Goal: Task Accomplishment & Management: Complete application form

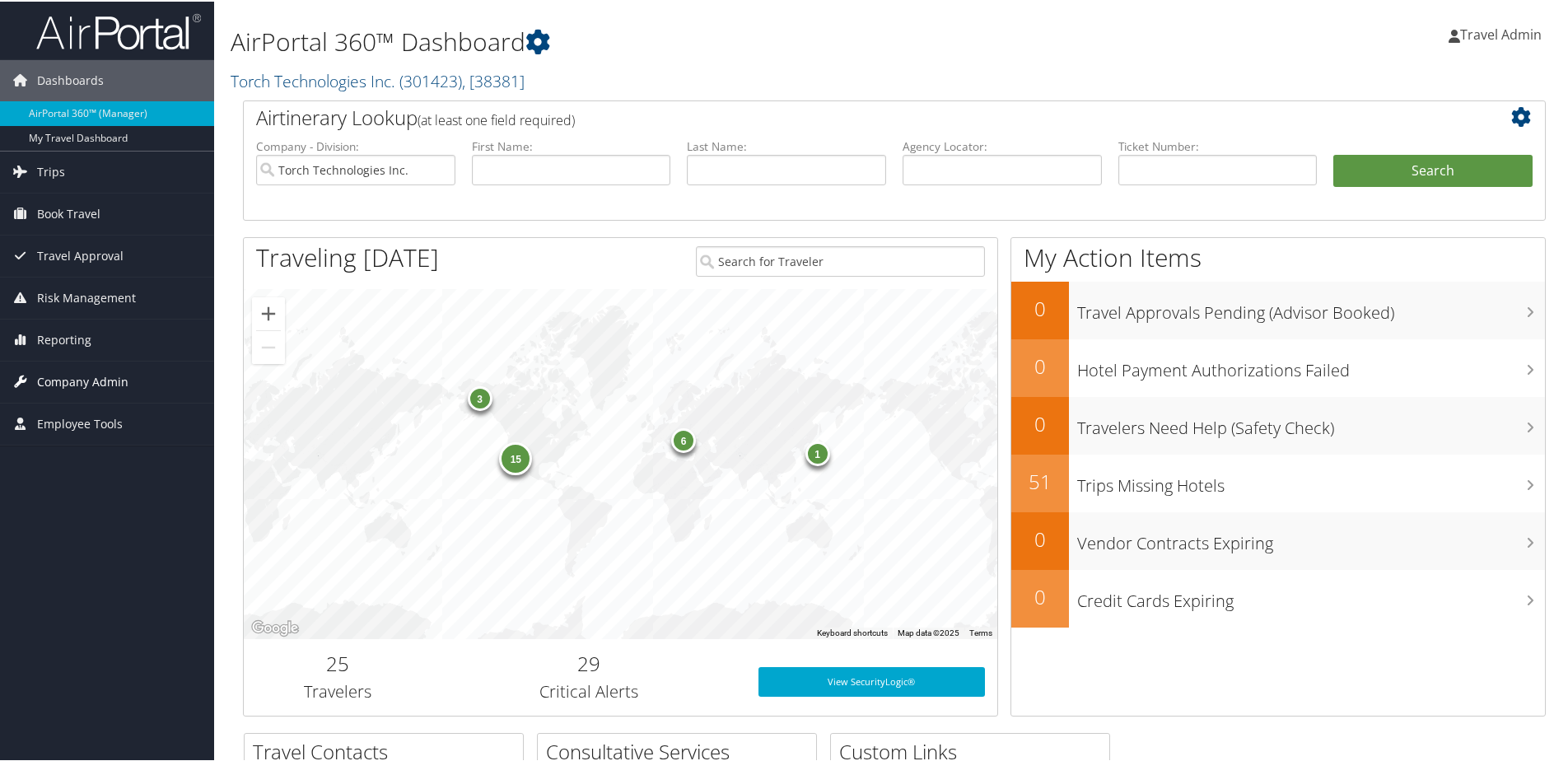
click at [71, 386] on span "Company Admin" at bounding box center [83, 380] width 91 height 41
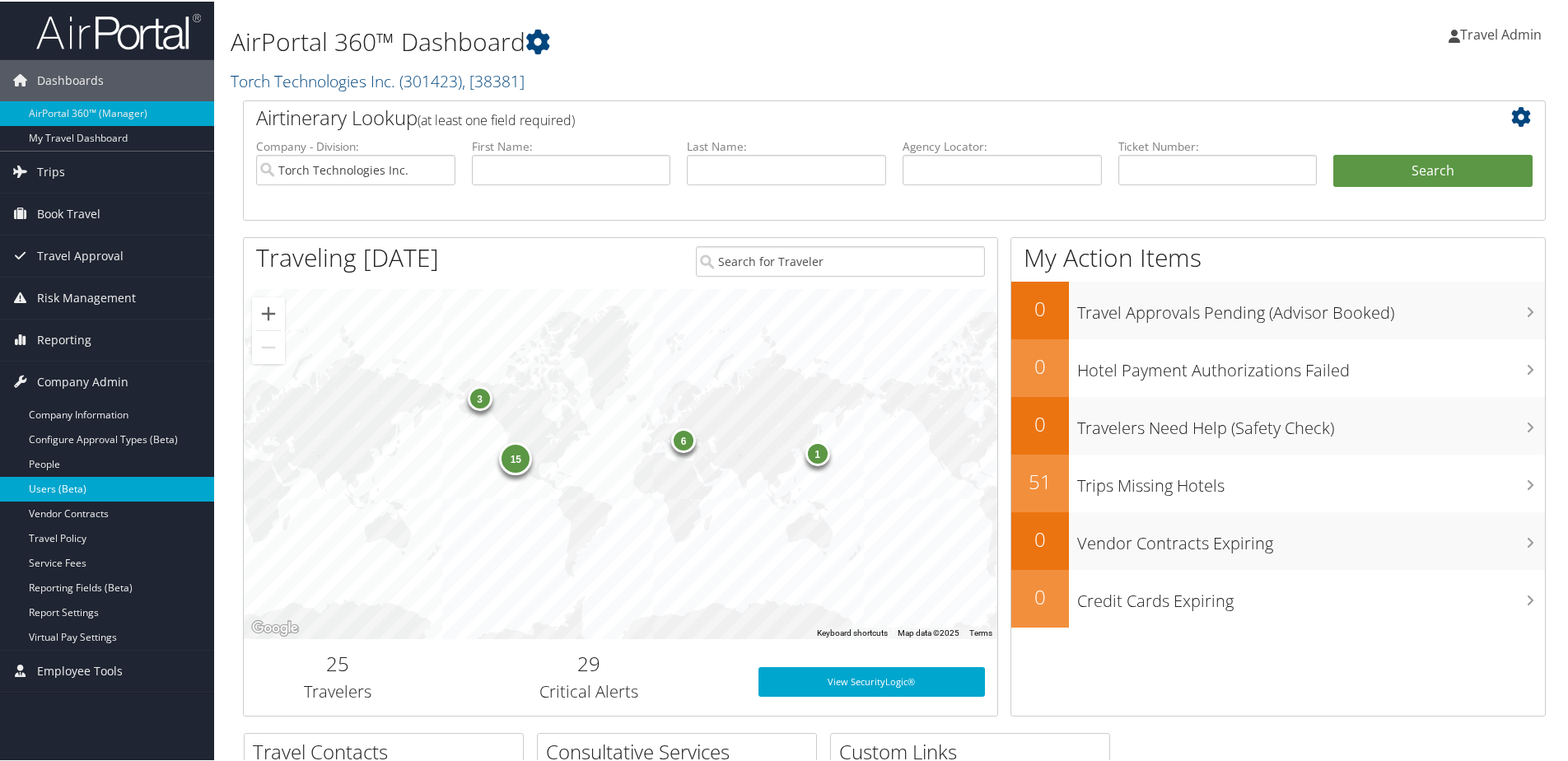
click at [39, 491] on link "Users (Beta)" at bounding box center [107, 487] width 214 height 25
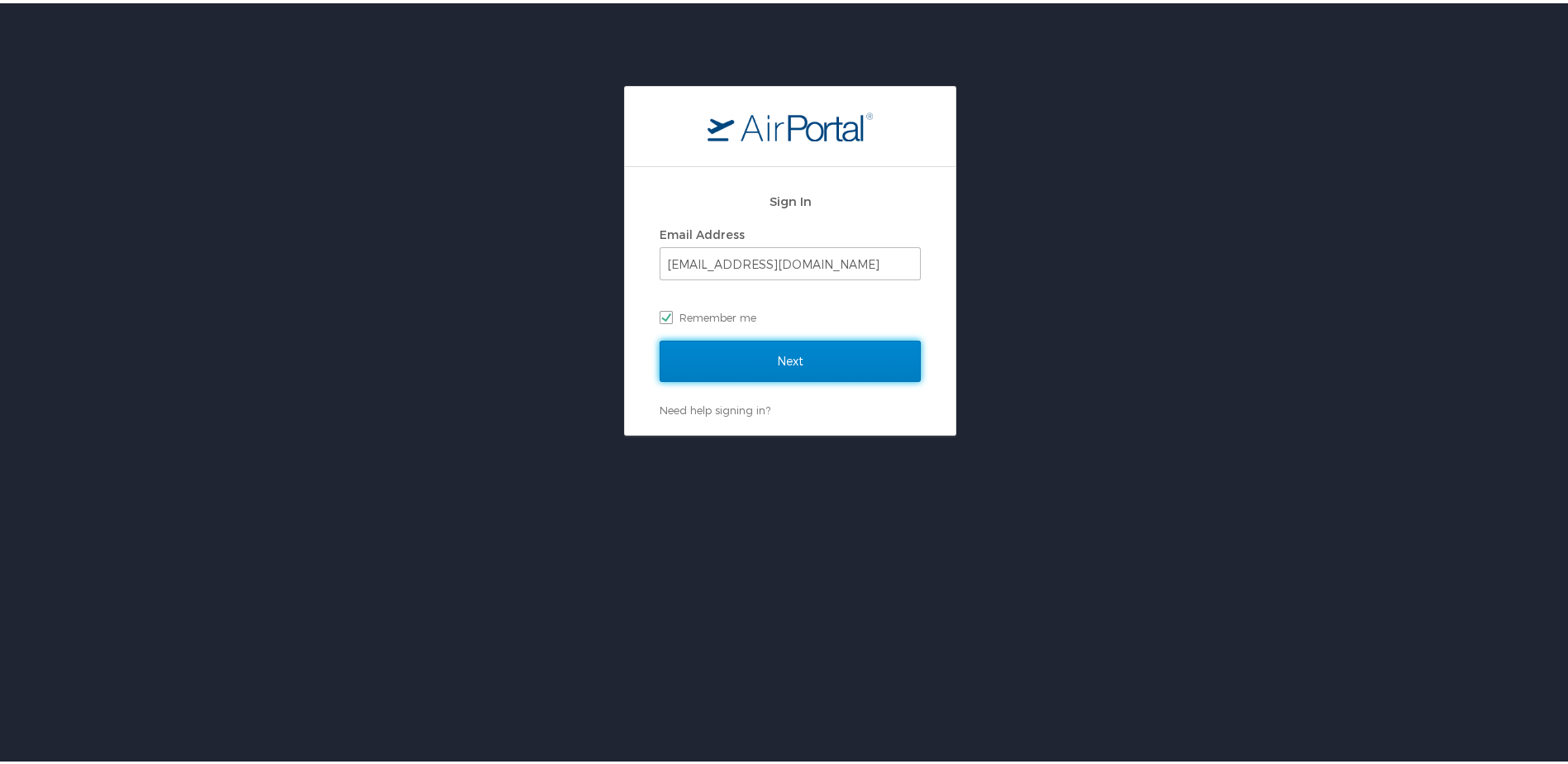
click at [825, 359] on input "Next" at bounding box center [789, 357] width 261 height 41
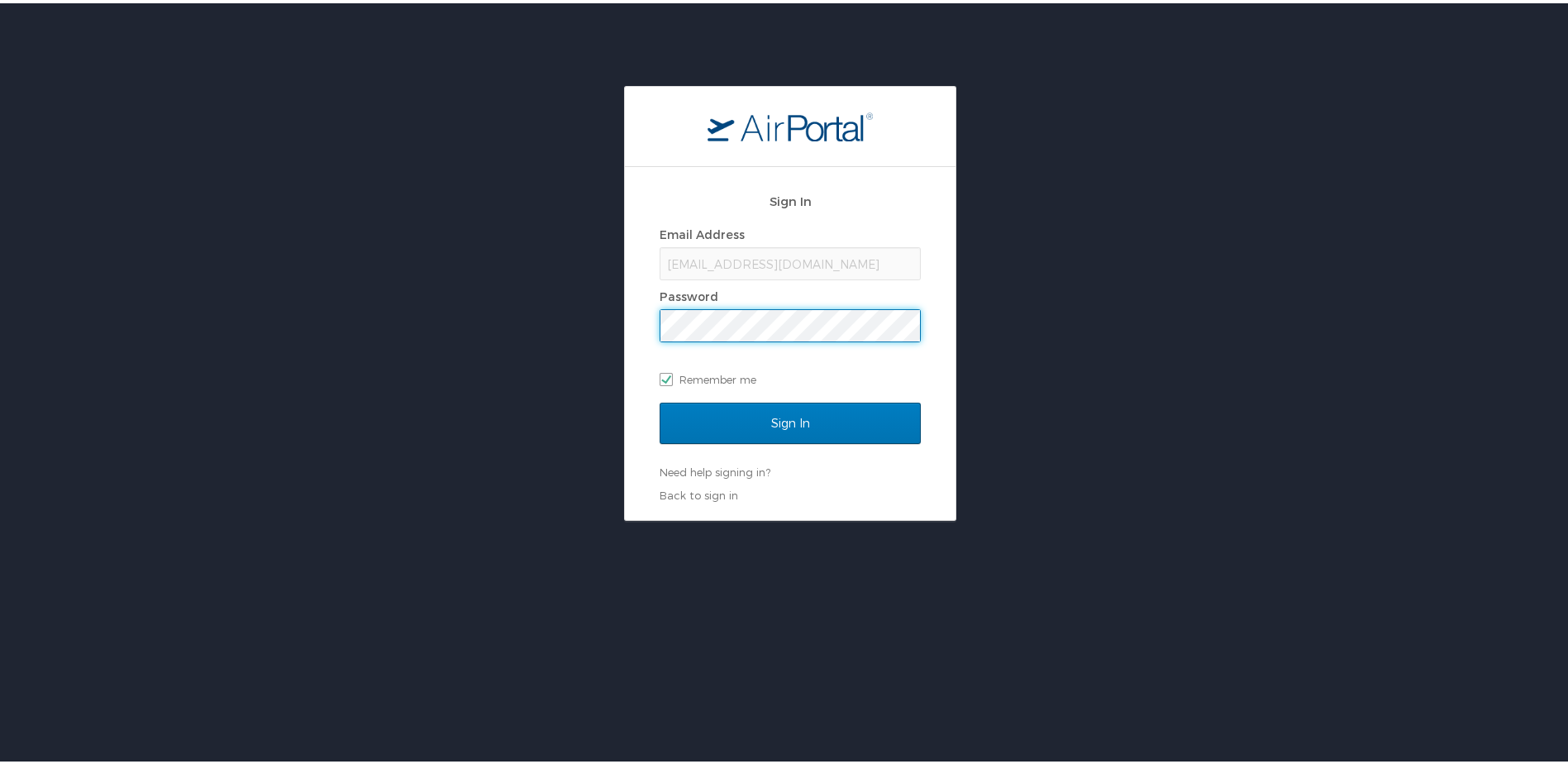
click at [659, 399] on input "Sign In" at bounding box center [789, 420] width 261 height 41
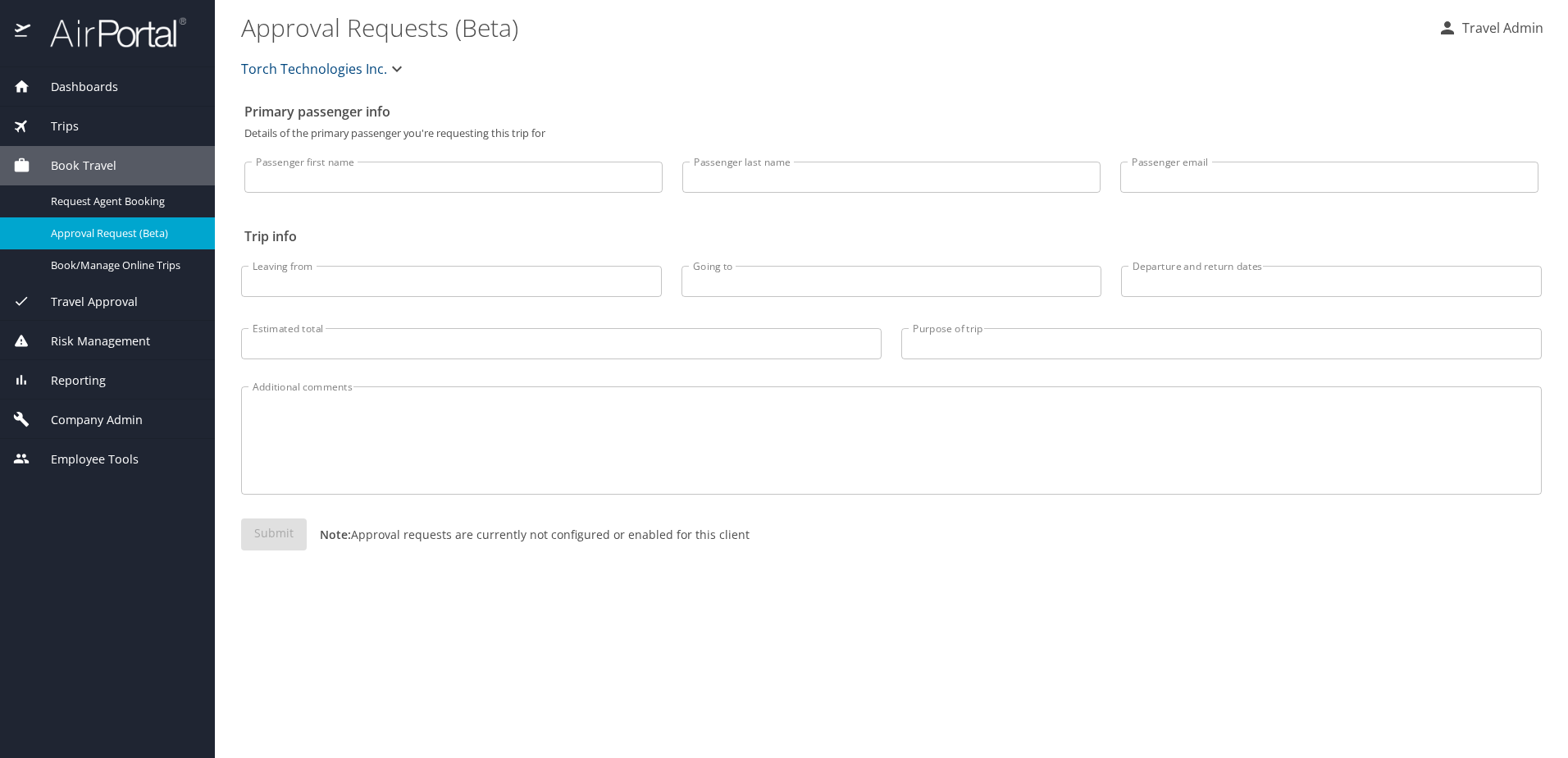
click at [105, 415] on span "Company Admin" at bounding box center [86, 420] width 113 height 18
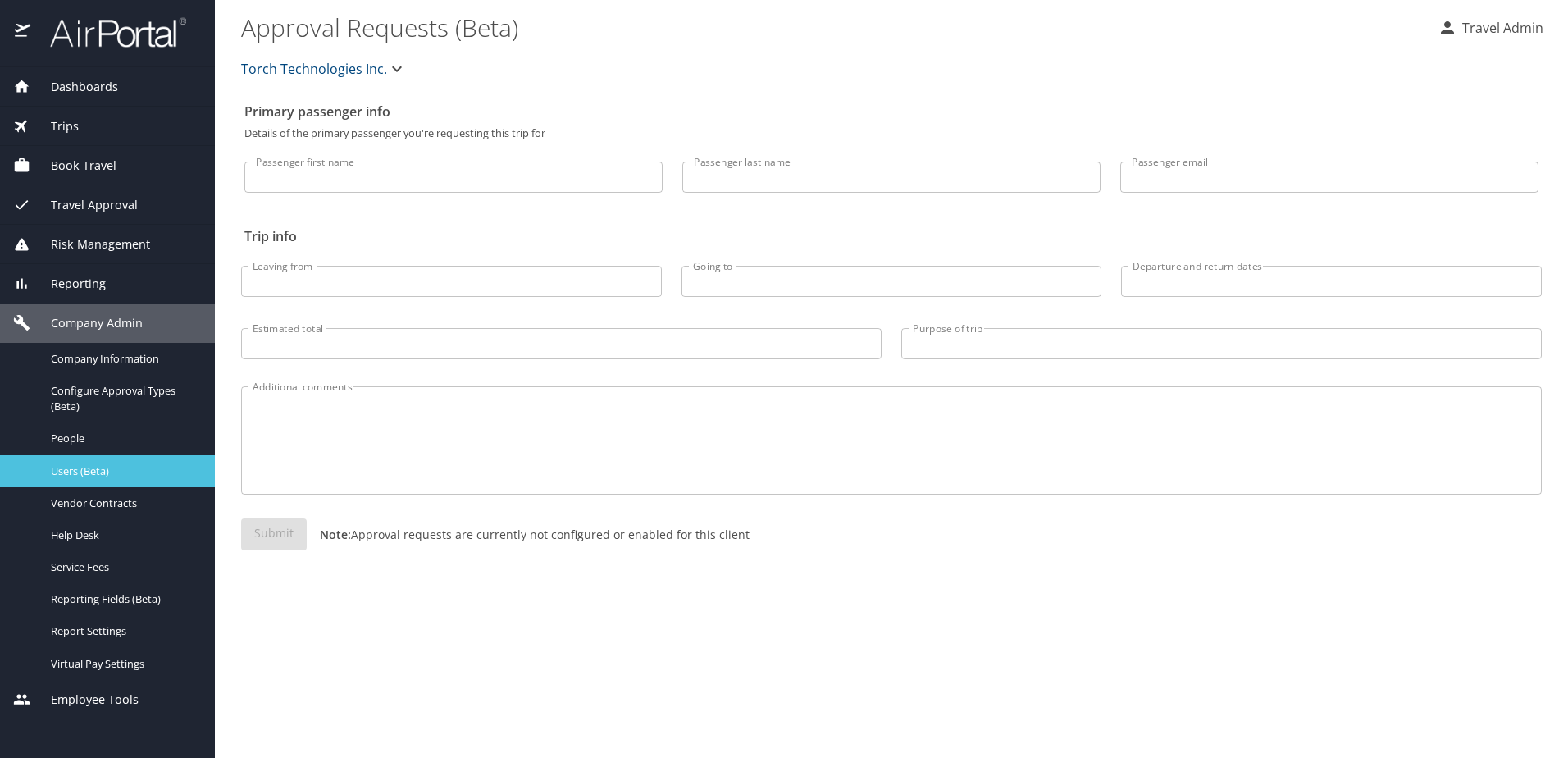
click at [107, 469] on span "Users (Beta)" at bounding box center [123, 471] width 145 height 15
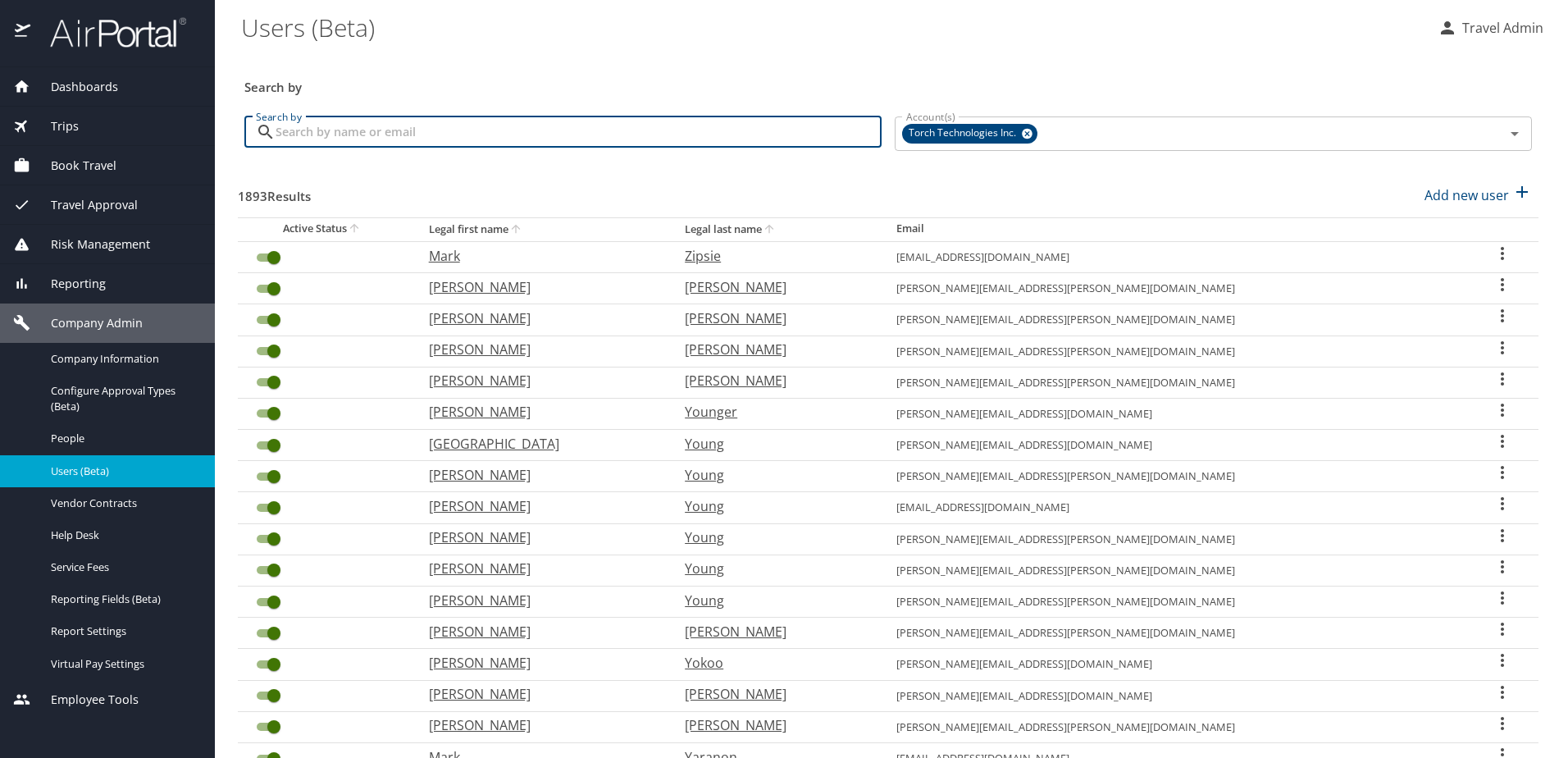
click at [599, 130] on input "Search by" at bounding box center [578, 132] width 606 height 31
type input "lamm"
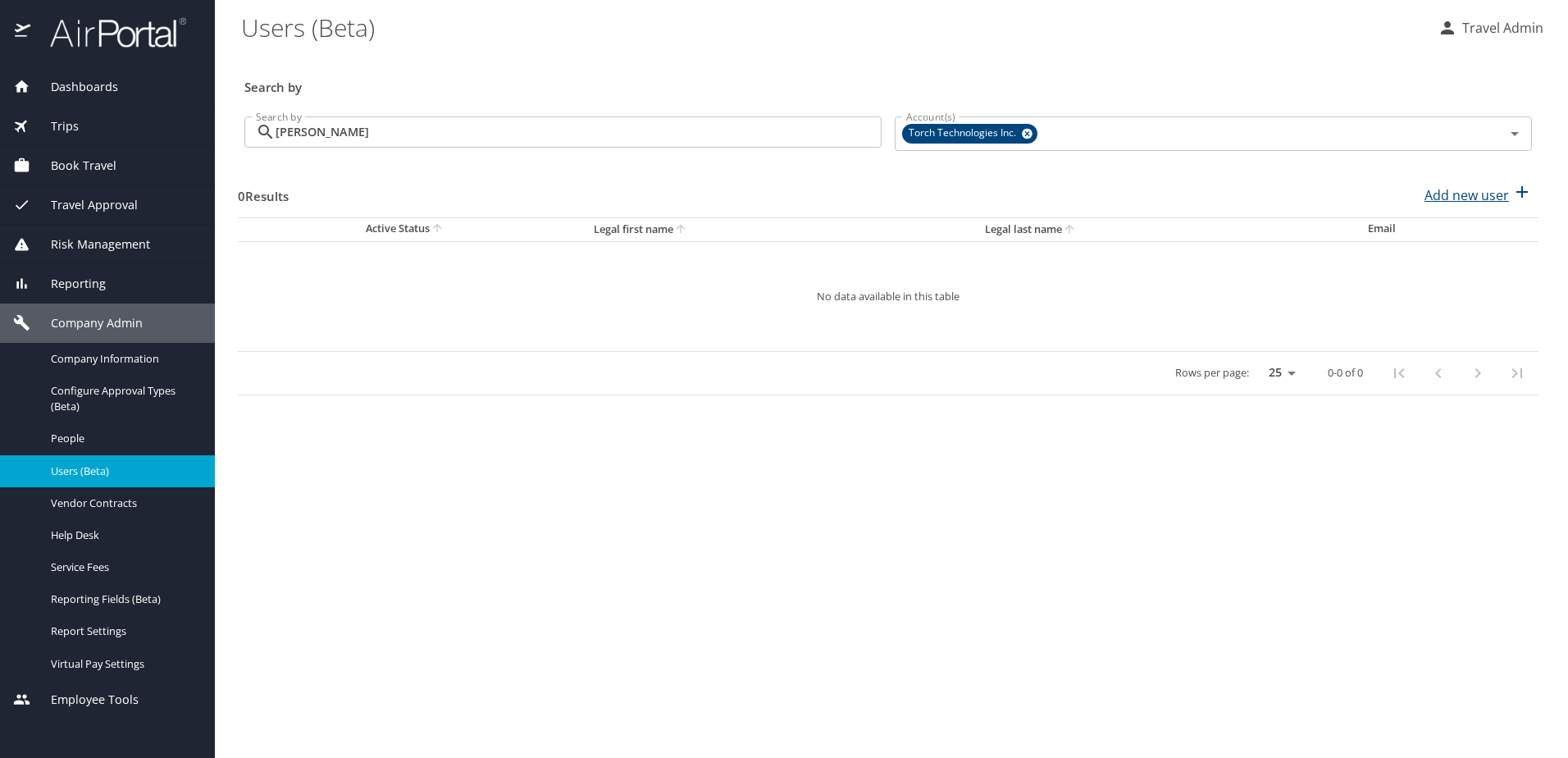
click at [1485, 200] on p "Add new user" at bounding box center [1466, 195] width 85 height 20
select select "US"
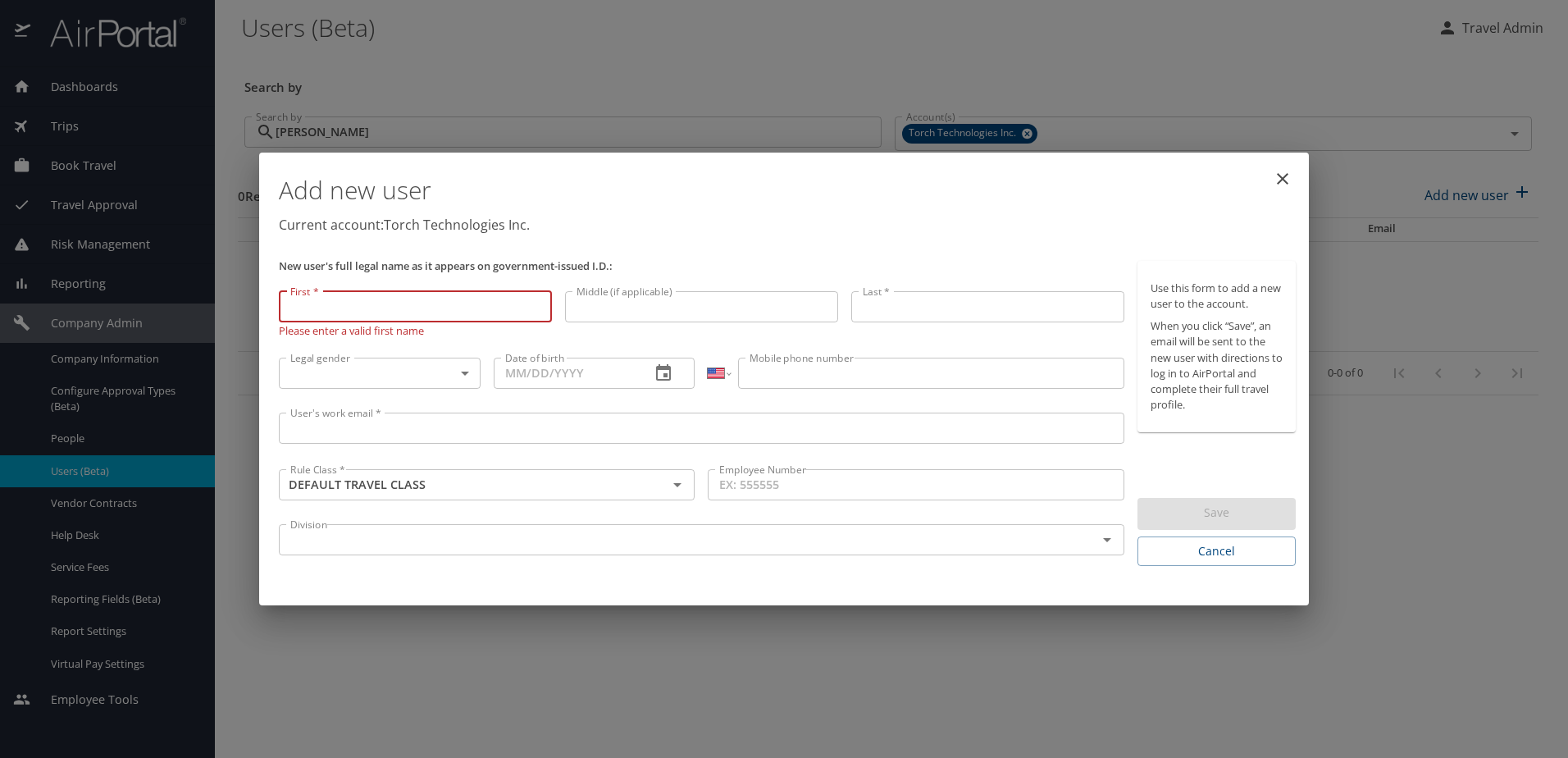
click at [391, 311] on input "First *" at bounding box center [415, 306] width 274 height 31
paste input "Brandon"
type input "Brandon"
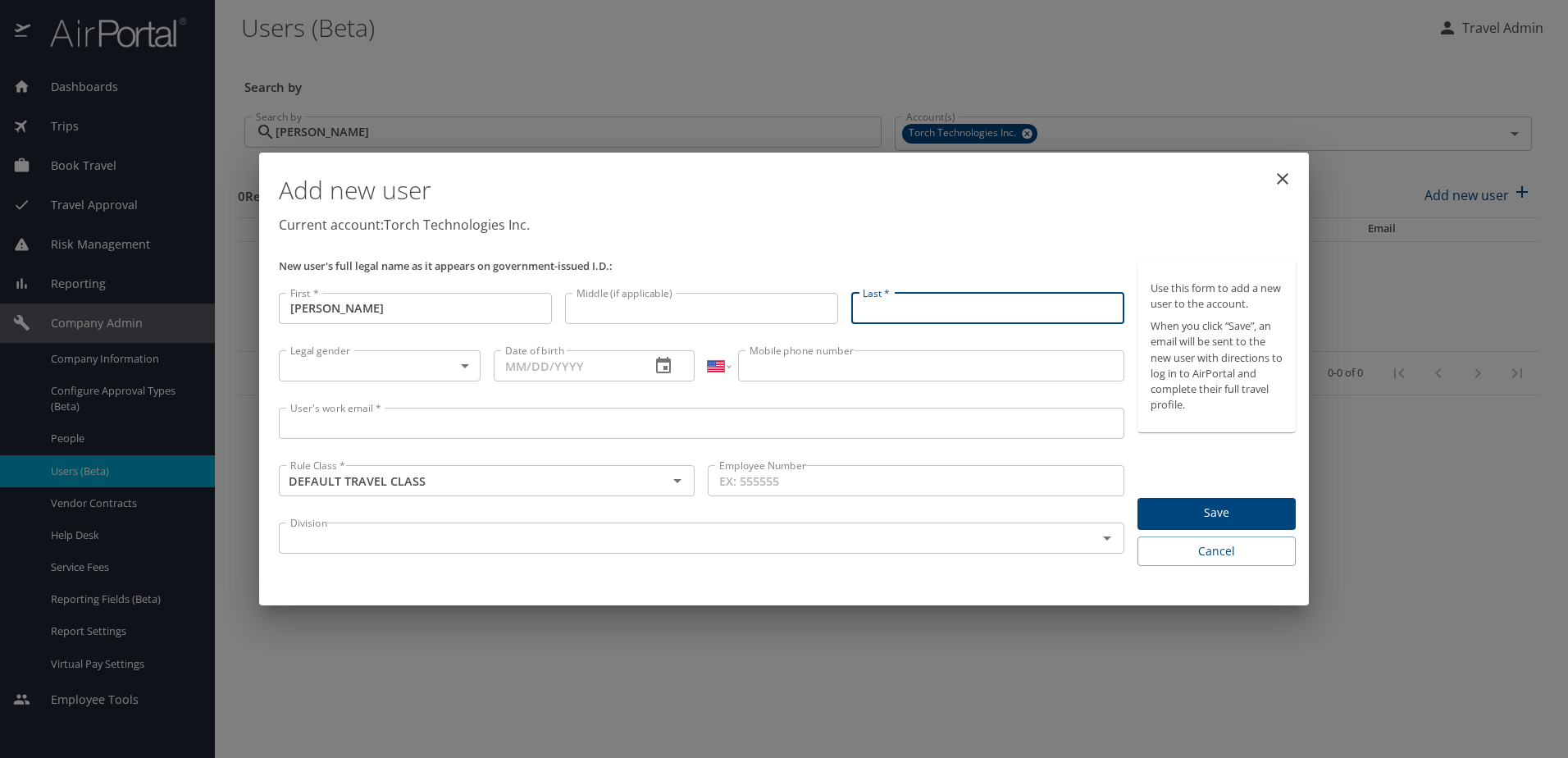
click at [948, 313] on input "Last *" at bounding box center [988, 308] width 274 height 31
paste input "Lamm"
type input "Lamm"
click at [441, 372] on body "Dashboards AirPortal 360™ Manager My Travel Dashboard Trips Airtinerary® Lookup…" at bounding box center [784, 379] width 1568 height 758
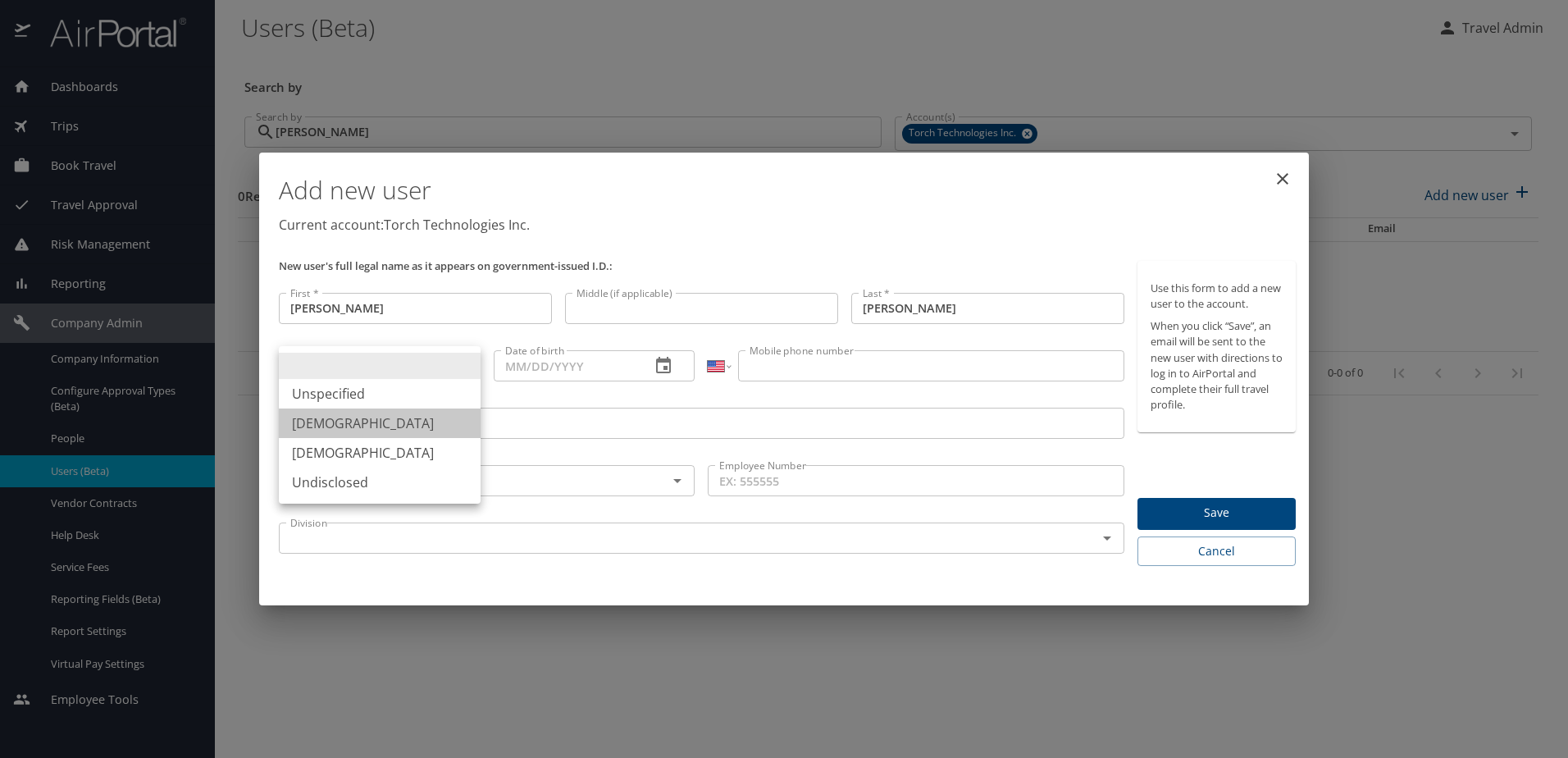
click at [407, 427] on li "Male" at bounding box center [380, 423] width 202 height 29
type input "Male"
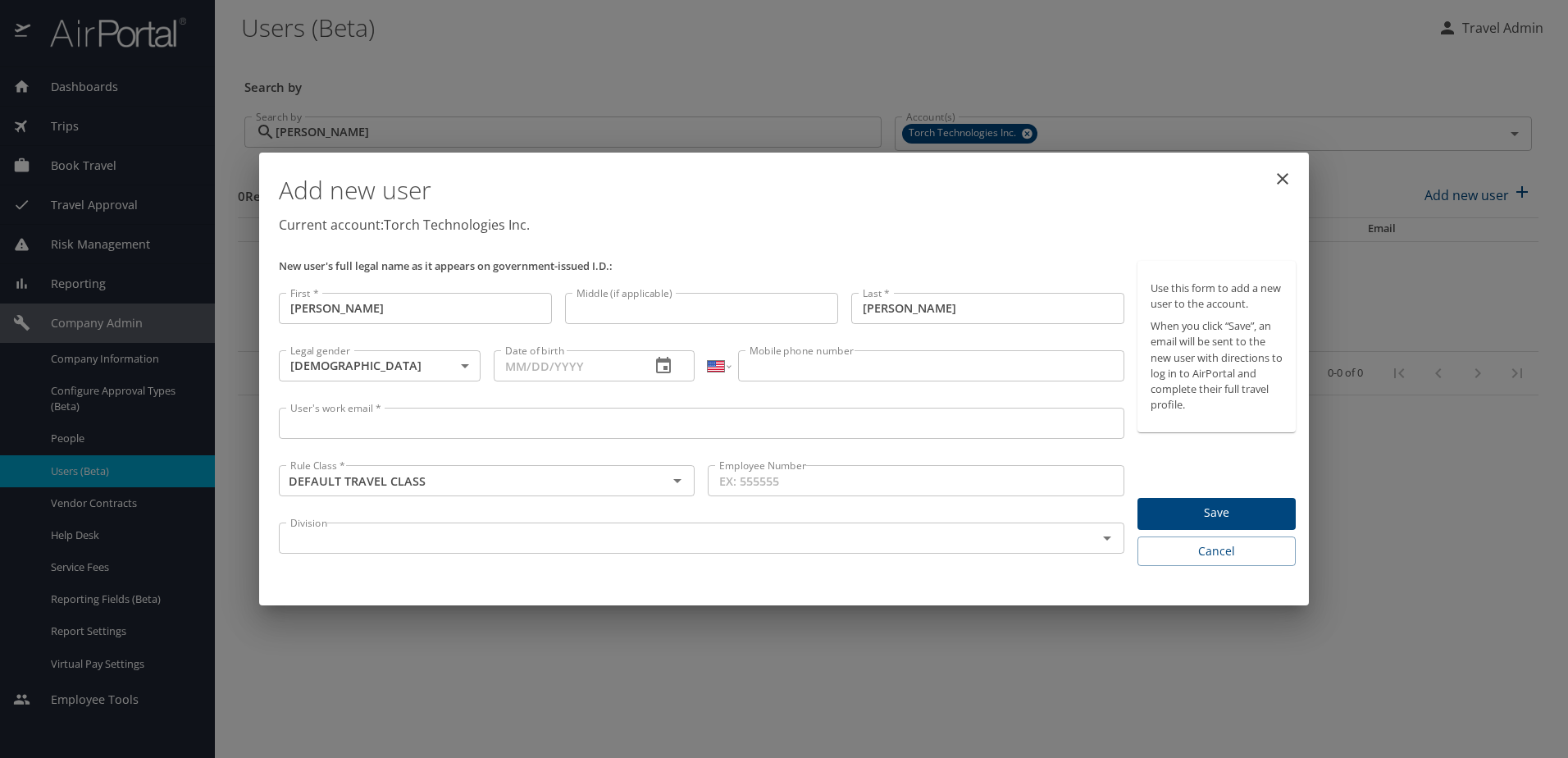
click at [552, 364] on input "Date of birth" at bounding box center [565, 365] width 145 height 31
paste input "06/24/1975"
type input "06/24/1975"
click at [838, 361] on input "Mobile phone number" at bounding box center [931, 365] width 385 height 31
paste input "(615) 418-9604"
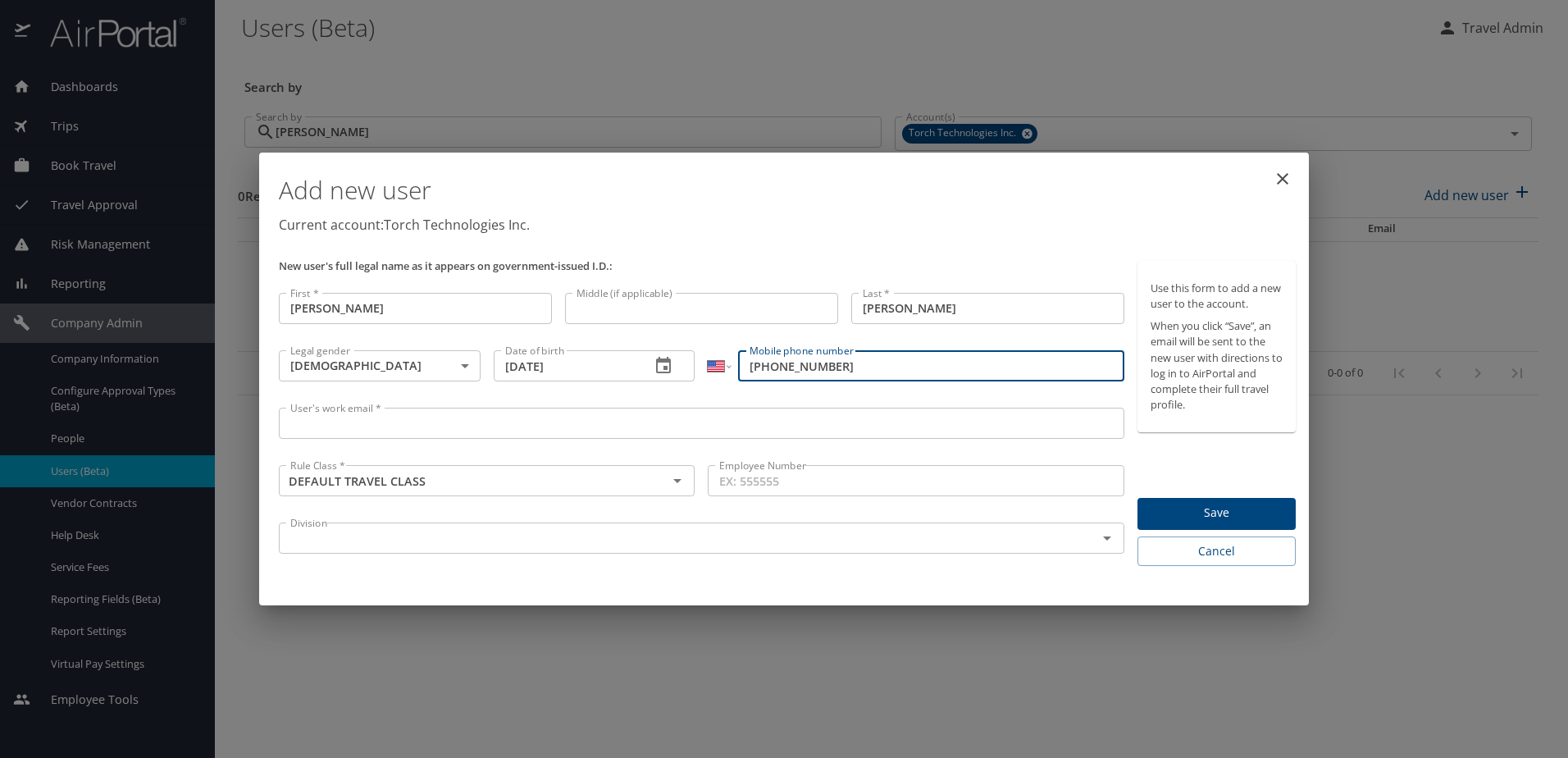
type input "(615) 418-9604"
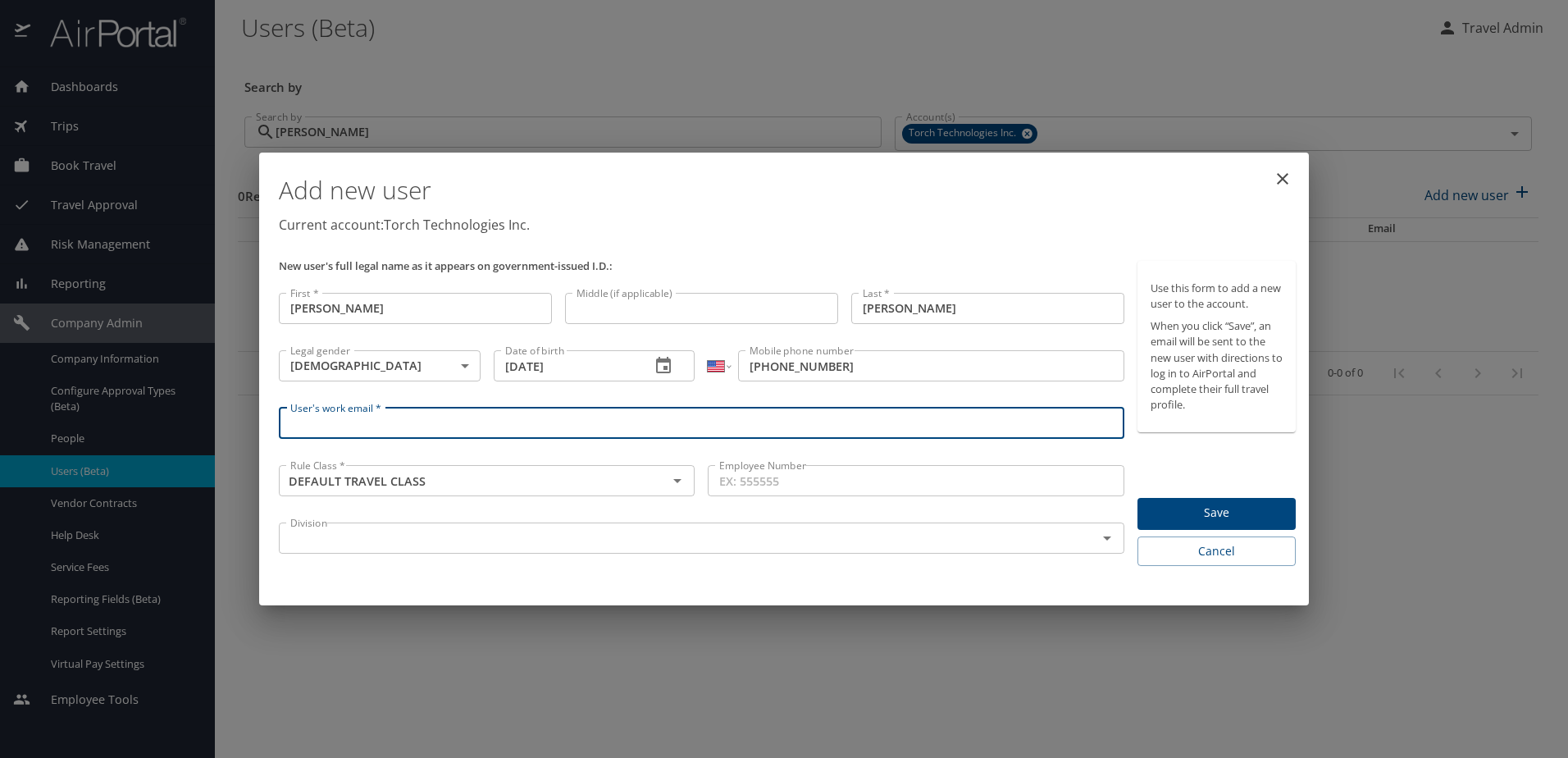
click at [399, 424] on input "User's work email *" at bounding box center [702, 423] width 845 height 31
paste input "brandon.lamm@torchtechnologies.com"
type input "brandon.lamm@torchtechnologies.com"
click at [849, 492] on input "Employee Number" at bounding box center [916, 481] width 416 height 31
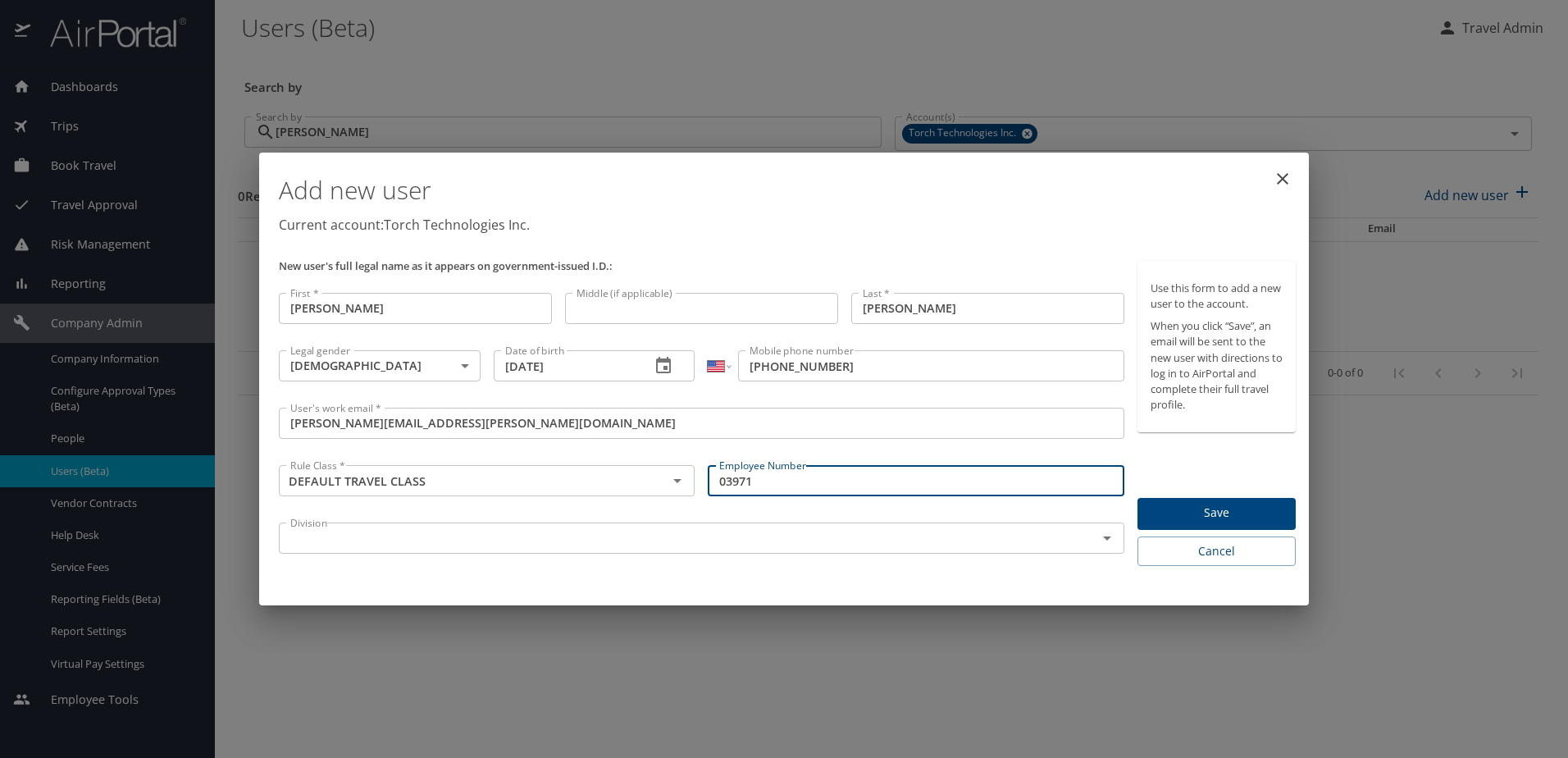
click at [865, 551] on div "Division" at bounding box center [702, 538] width 845 height 31
type input "03971"
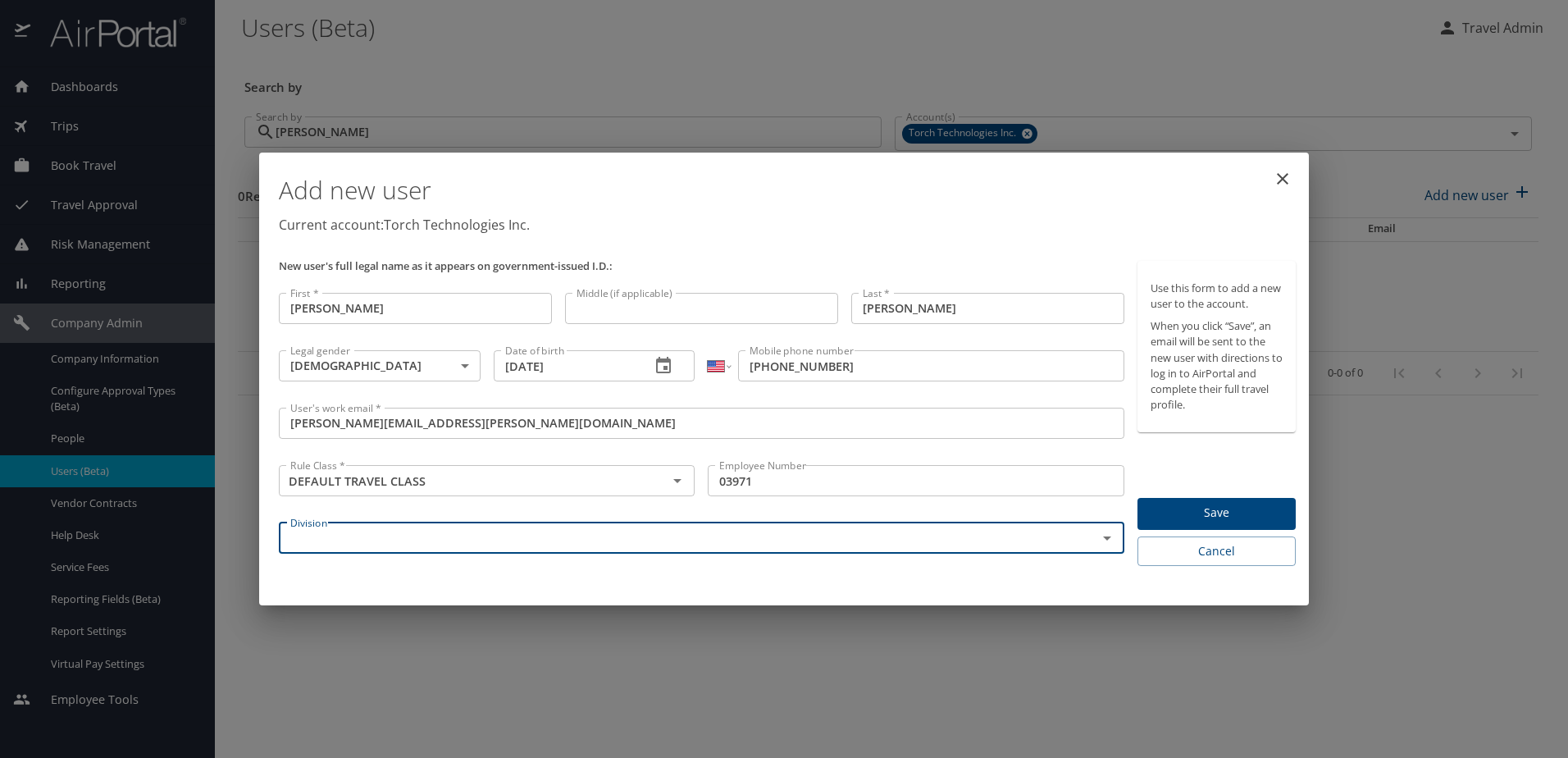
click at [851, 545] on input "text" at bounding box center [677, 537] width 787 height 21
click at [774, 599] on li "Torch Technologies" at bounding box center [701, 590] width 845 height 22
type input "Torch Technologies"
click at [1232, 511] on span "Save" at bounding box center [1216, 513] width 132 height 21
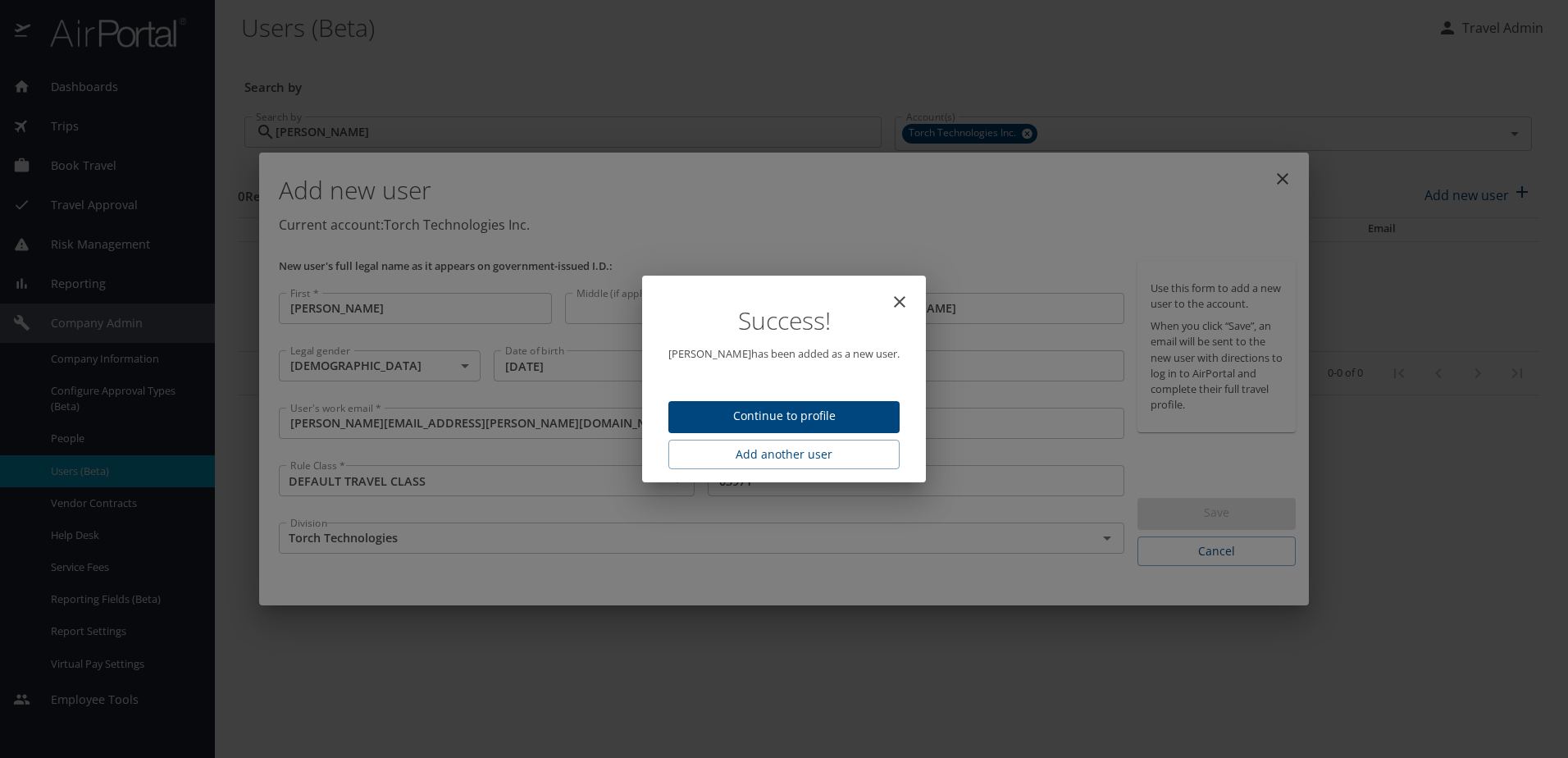
click at [906, 308] on icon "close" at bounding box center [900, 302] width 20 height 20
type input "10/10/2025"
